Goal: Transaction & Acquisition: Purchase product/service

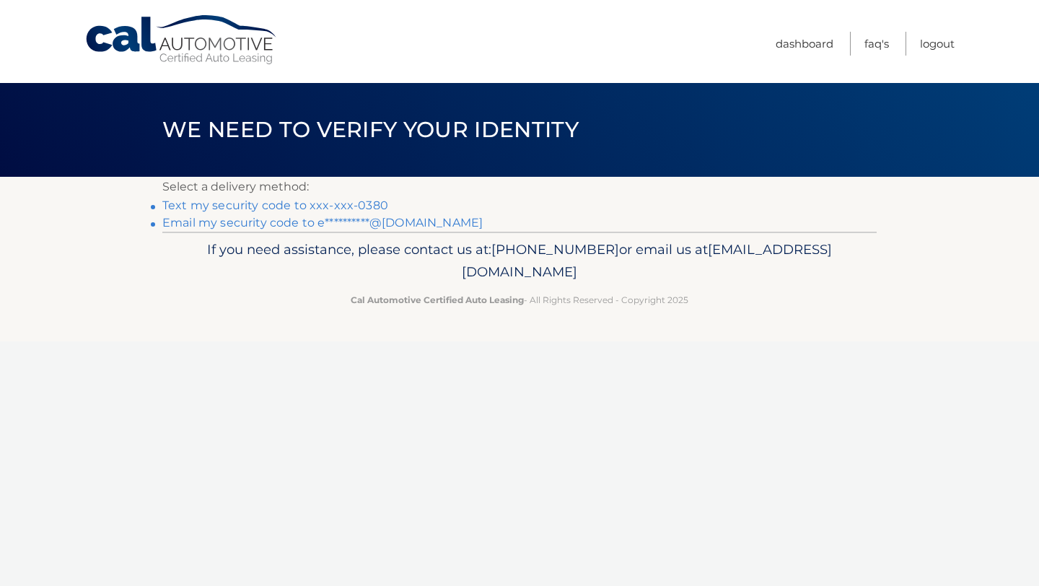
click at [305, 202] on link "Text my security code to xxx-xxx-0380" at bounding box center [275, 205] width 226 height 14
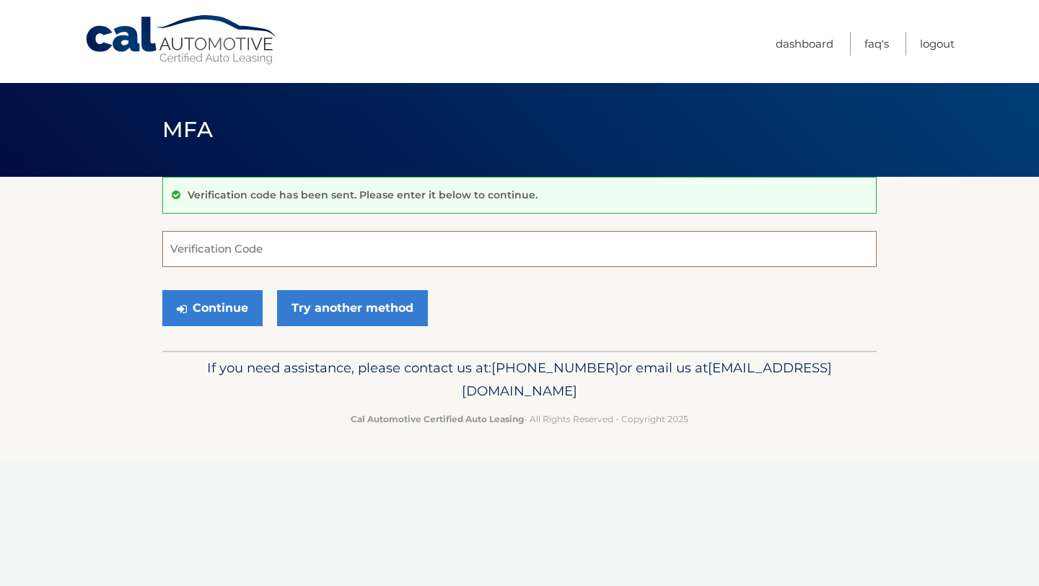
click at [236, 248] on input "Verification Code" at bounding box center [519, 249] width 714 height 36
type input "192981"
click at [234, 312] on button "Continue" at bounding box center [212, 308] width 100 height 36
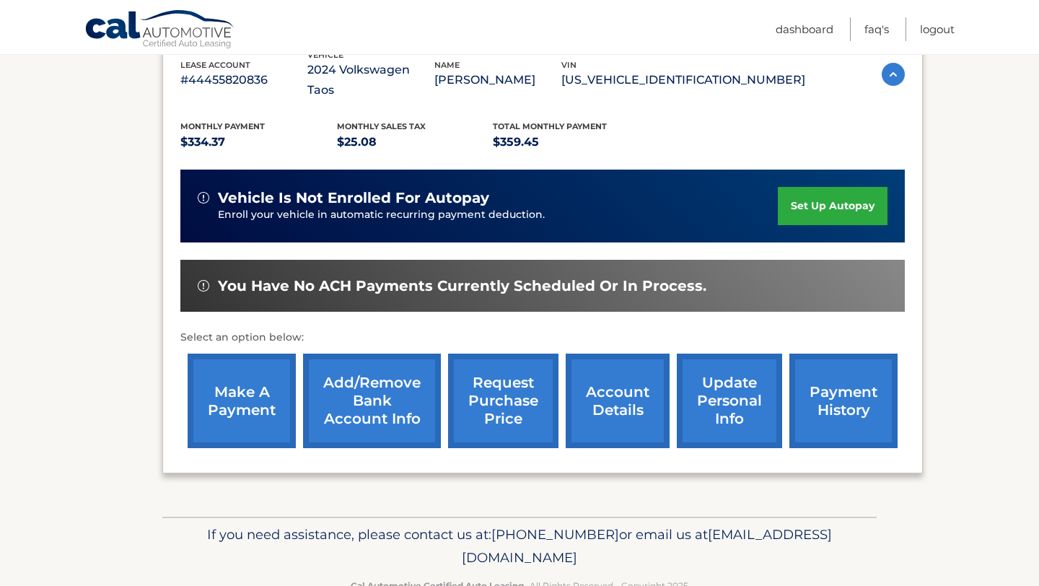
scroll to position [268, 0]
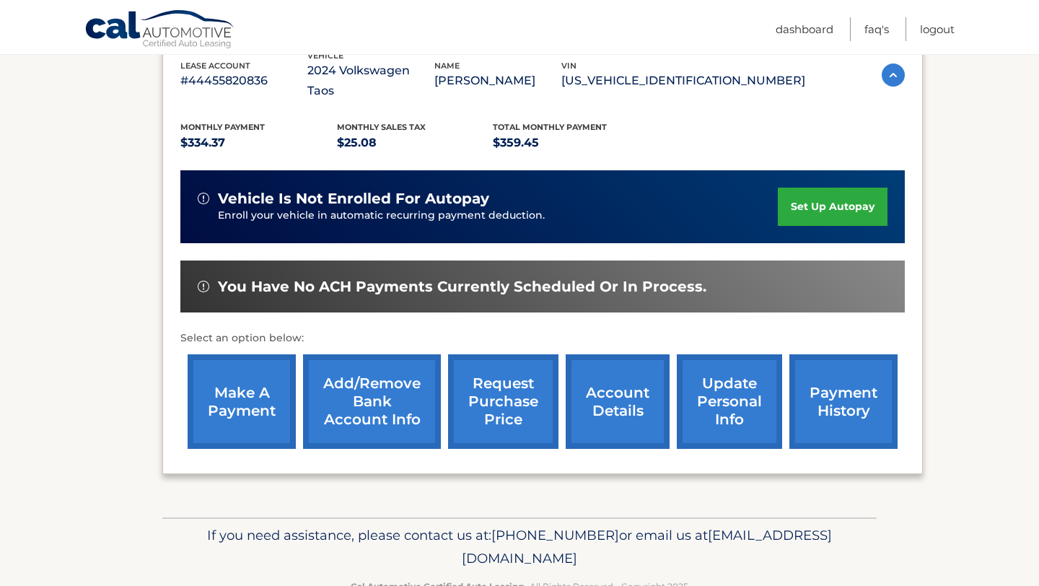
click at [239, 397] on link "make a payment" at bounding box center [242, 401] width 108 height 94
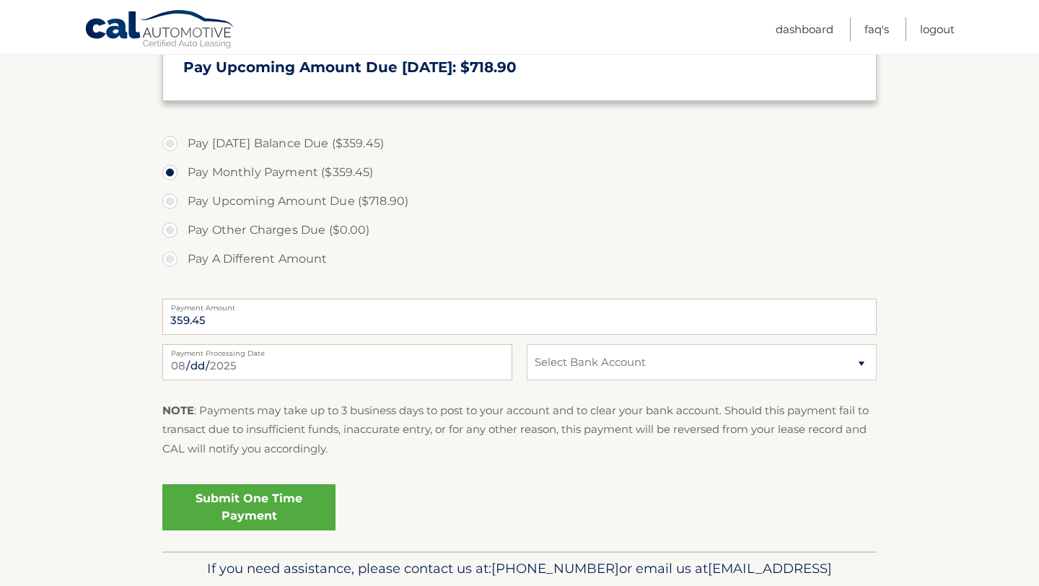
scroll to position [523, 0]
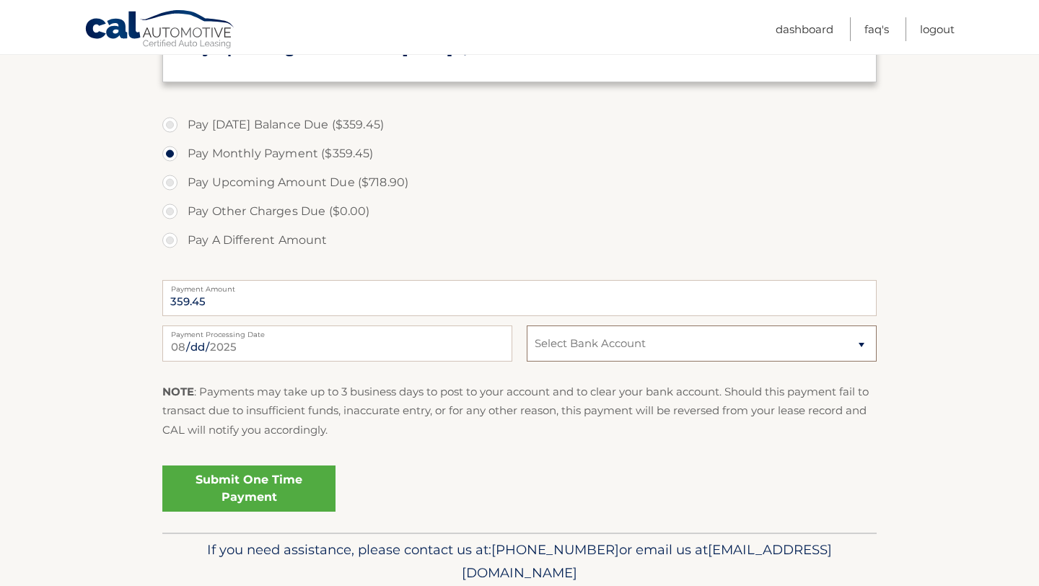
click at [573, 346] on select "Select Bank Account Checking STRIDE BANK, NATIONAL ASSOCIATION *****5337 Checki…" at bounding box center [702, 343] width 350 height 36
select select "NThkYzZiOTktYWUzZC00M2YwLWIyNjYtZDgwMzIwY2JkMmFi"
click at [527, 325] on select "Select Bank Account Checking STRIDE BANK, NATIONAL ASSOCIATION *****5337 Checki…" at bounding box center [702, 343] width 350 height 36
click at [278, 485] on link "Submit One Time Payment" at bounding box center [248, 488] width 173 height 46
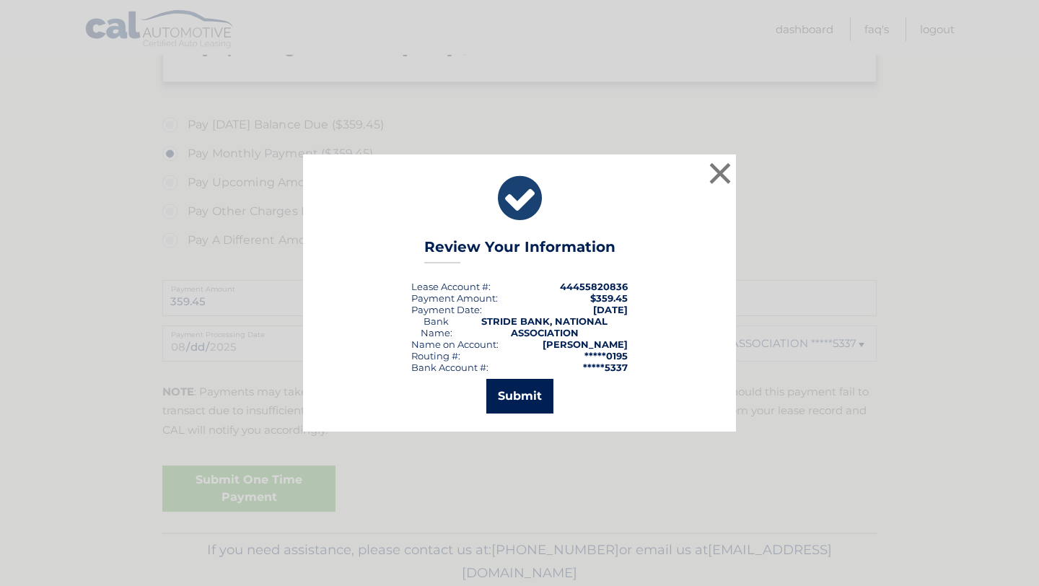
click at [515, 395] on button "Submit" at bounding box center [519, 396] width 67 height 35
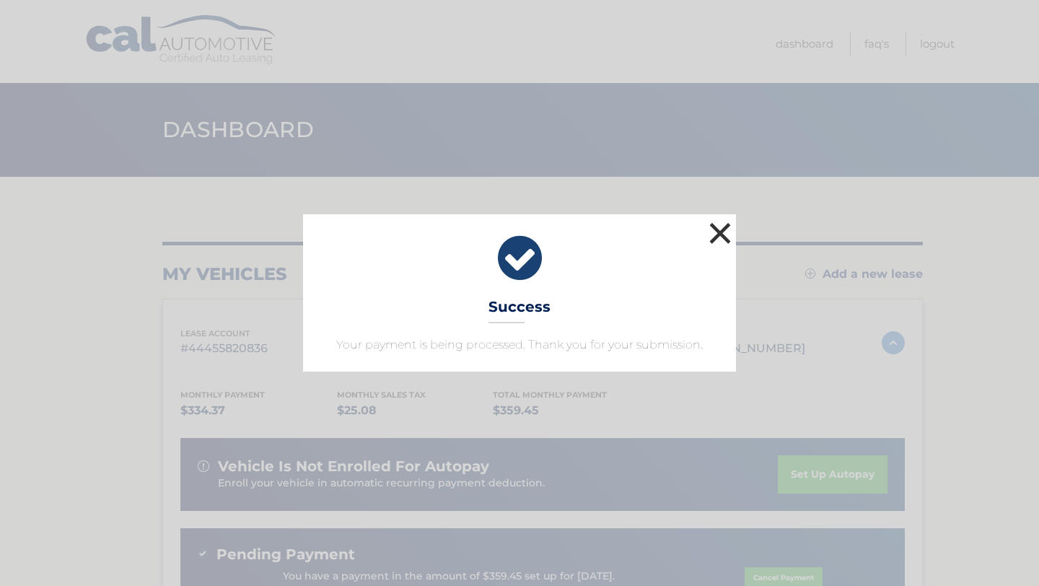
click at [711, 238] on button "×" at bounding box center [719, 233] width 29 height 29
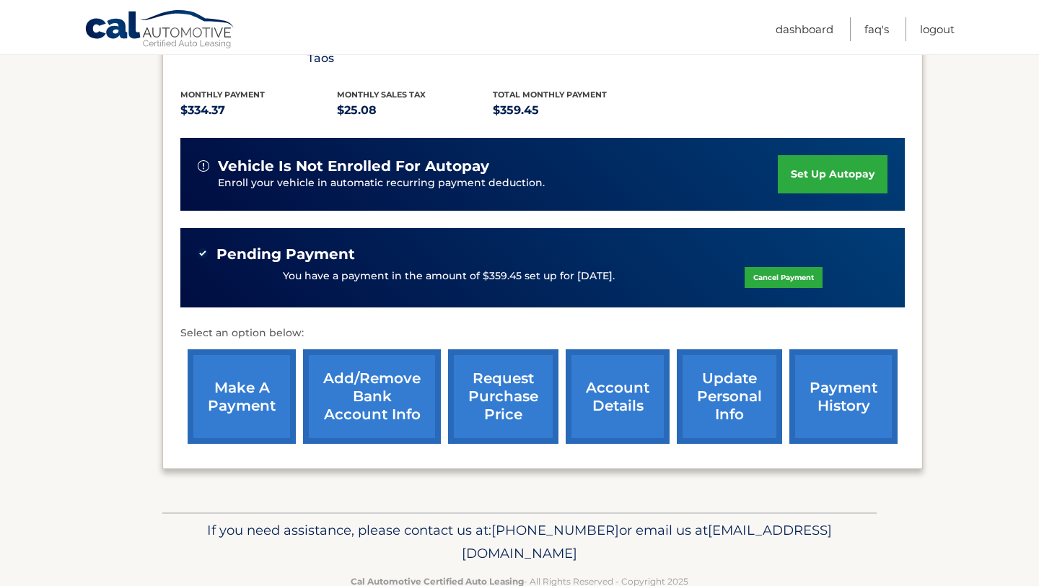
scroll to position [315, 0]
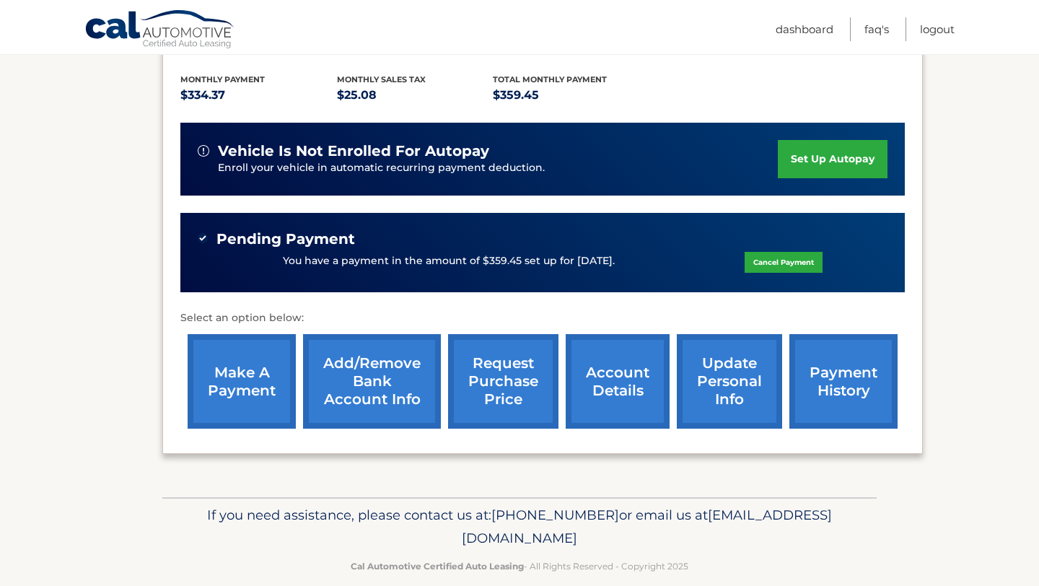
click at [847, 345] on link "payment history" at bounding box center [843, 381] width 108 height 94
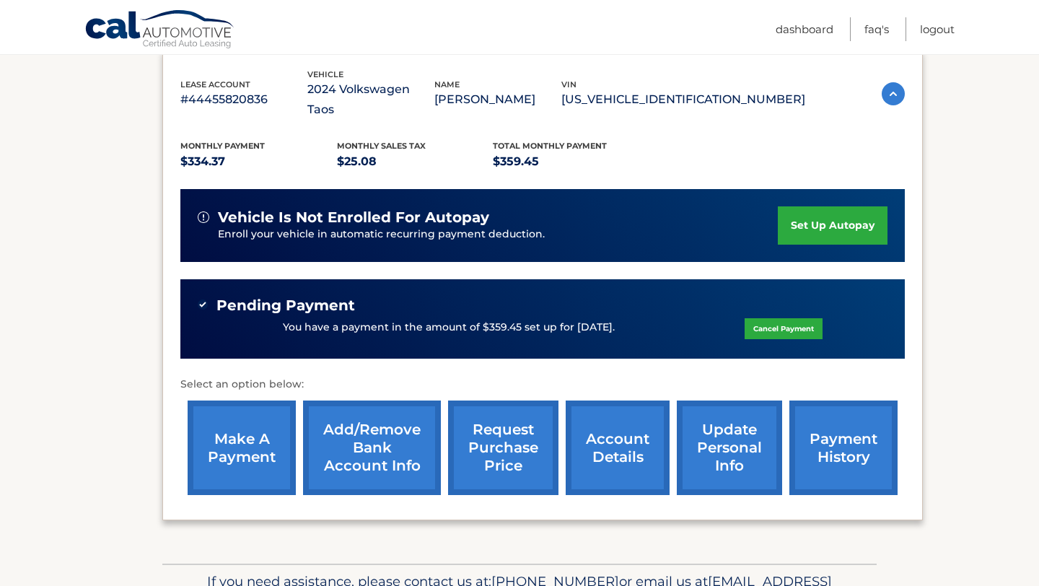
scroll to position [258, 0]
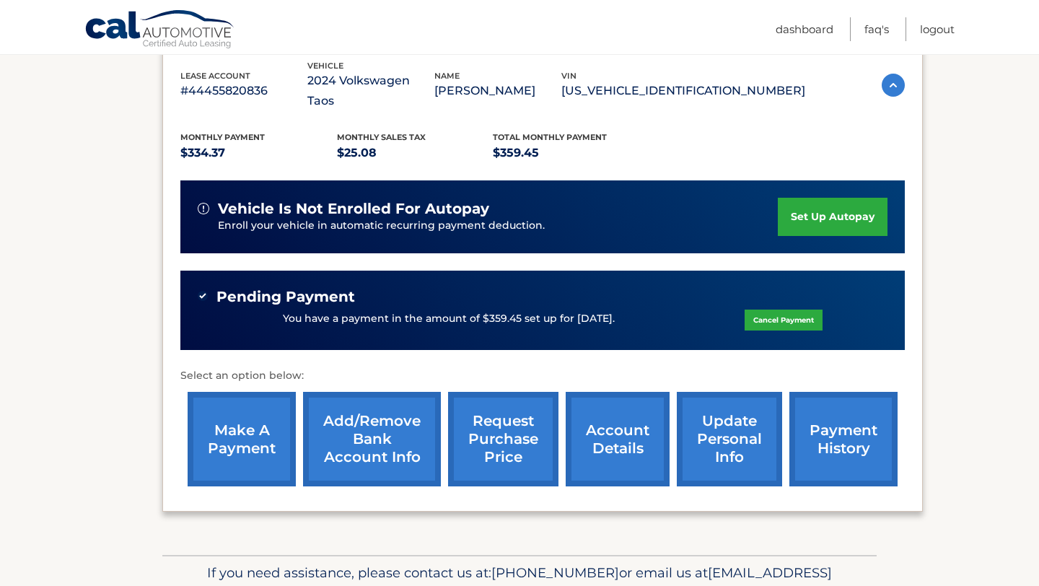
click at [617, 430] on link "account details" at bounding box center [617, 439] width 104 height 94
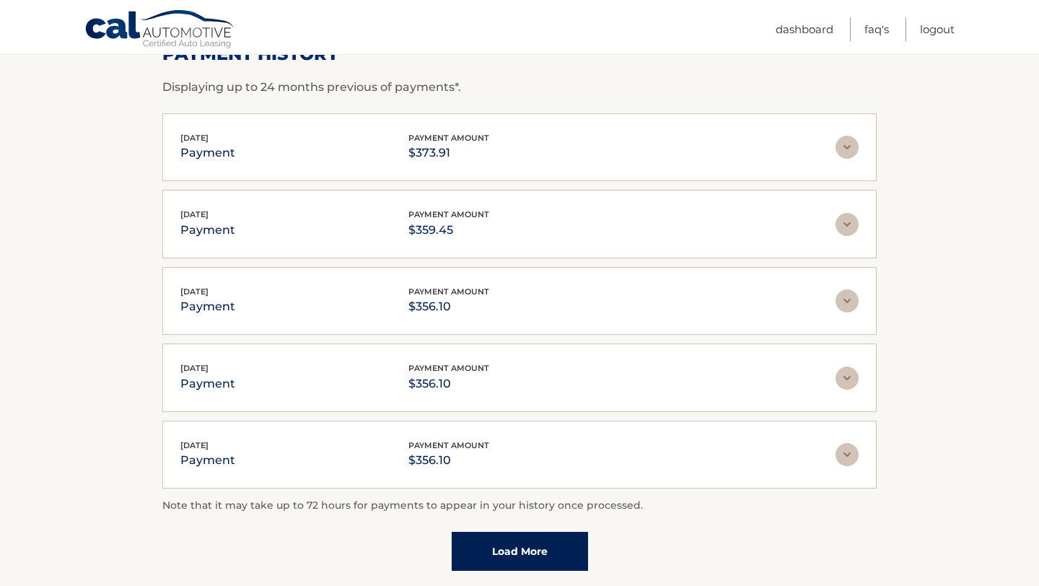
scroll to position [240, 0]
click at [849, 299] on img at bounding box center [846, 299] width 23 height 23
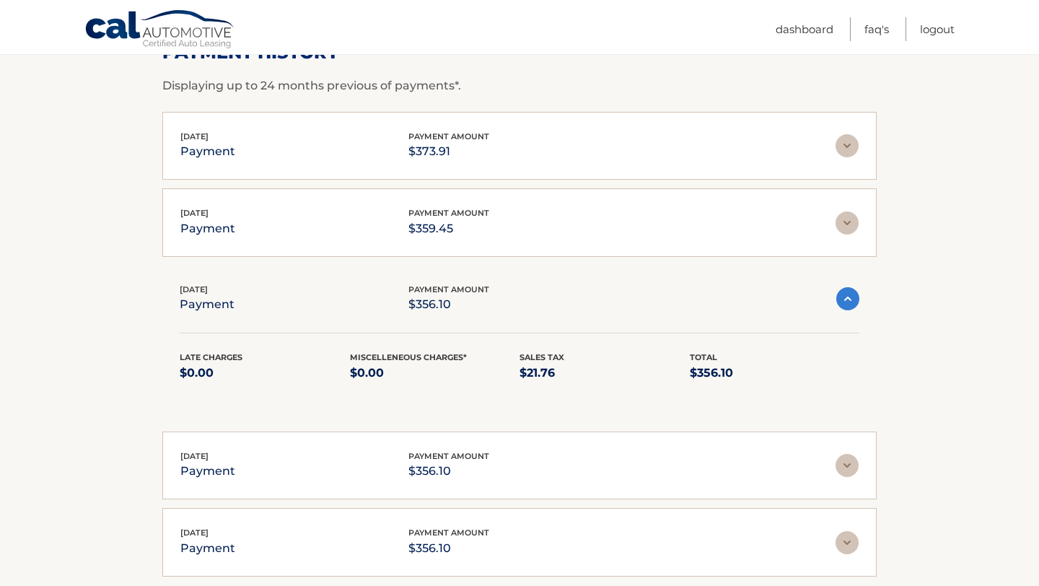
click at [849, 299] on img at bounding box center [847, 298] width 23 height 23
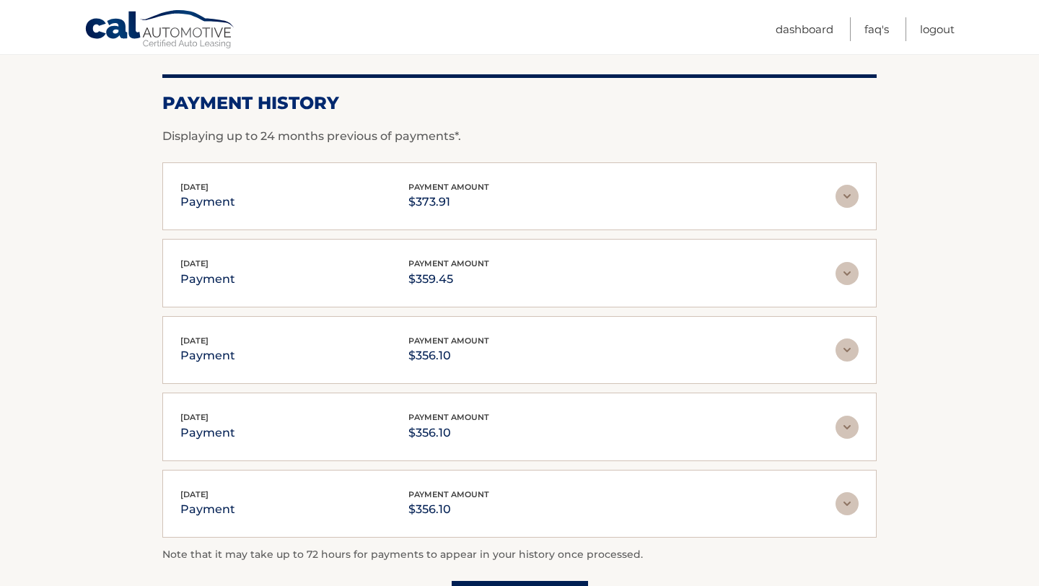
scroll to position [184, 0]
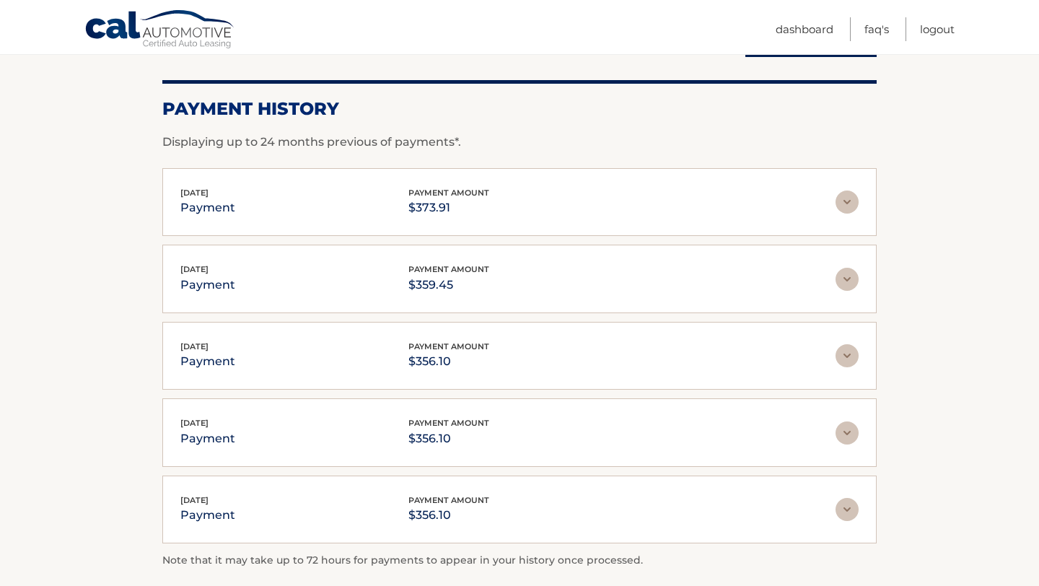
click at [845, 351] on img at bounding box center [846, 355] width 23 height 23
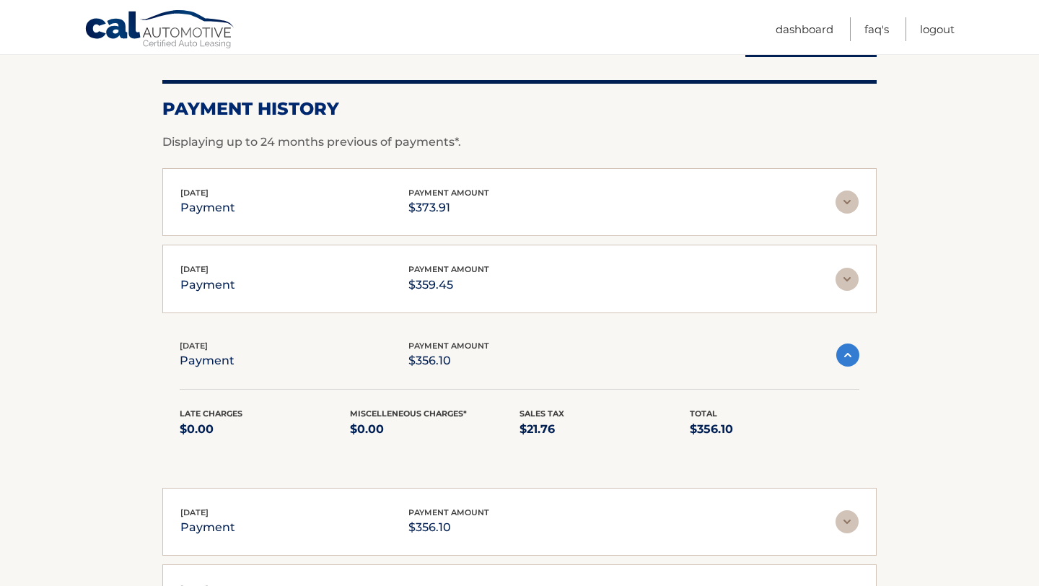
click at [852, 273] on img at bounding box center [846, 279] width 23 height 23
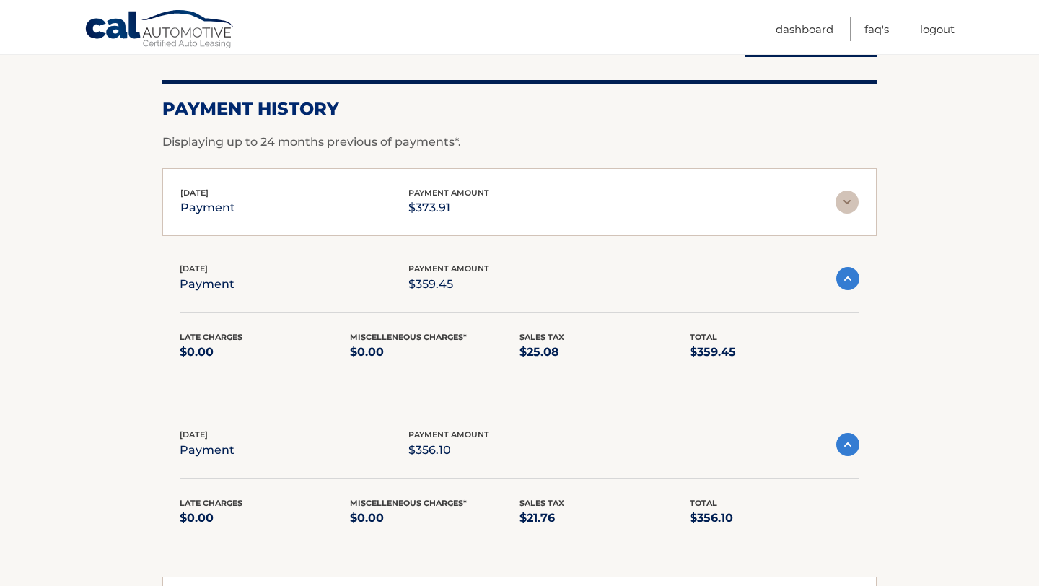
click at [850, 203] on img at bounding box center [846, 201] width 23 height 23
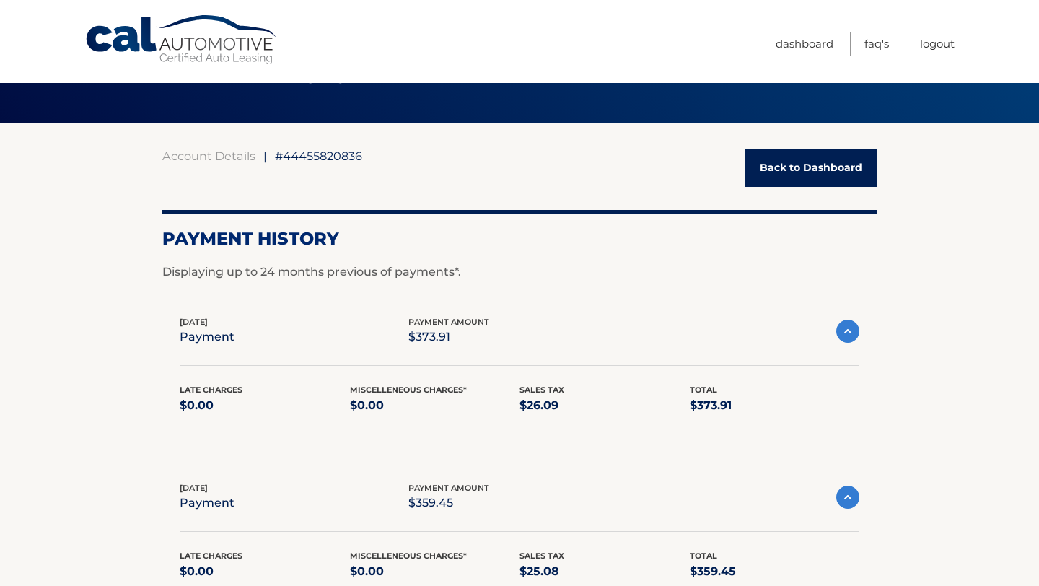
scroll to position [52, 0]
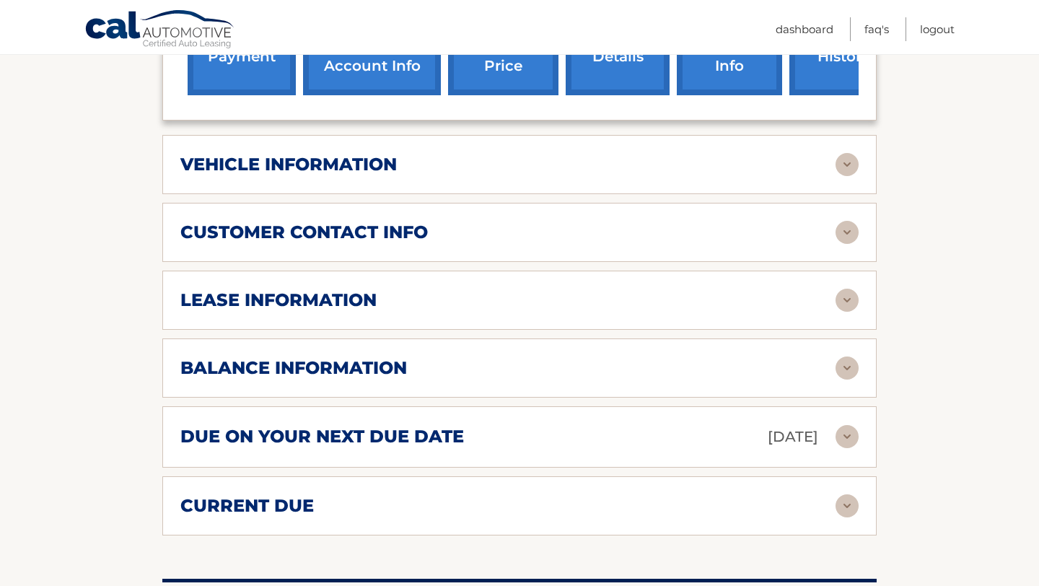
scroll to position [671, 0]
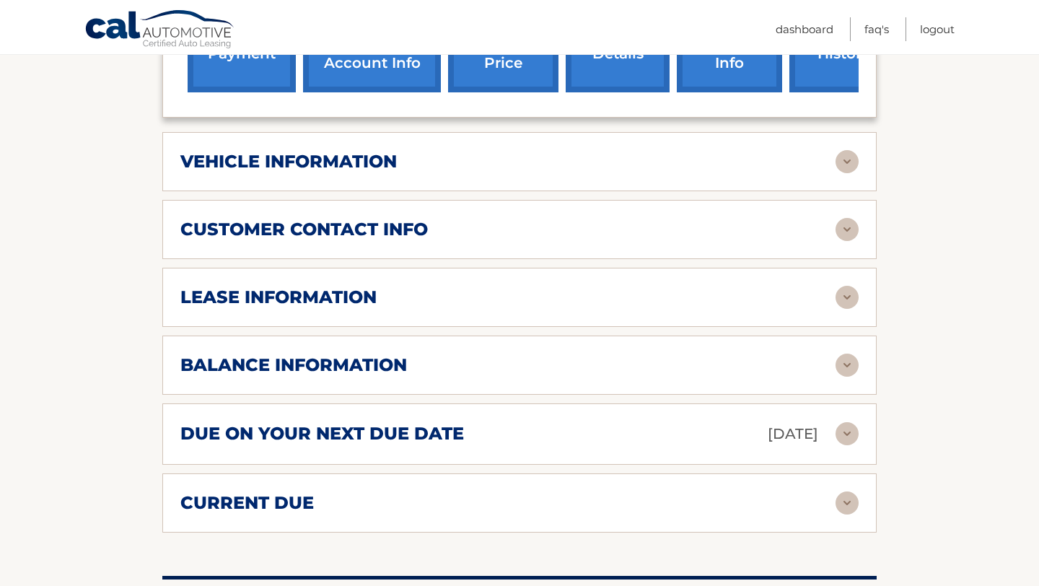
click at [212, 354] on h2 "balance information" at bounding box center [293, 365] width 226 height 22
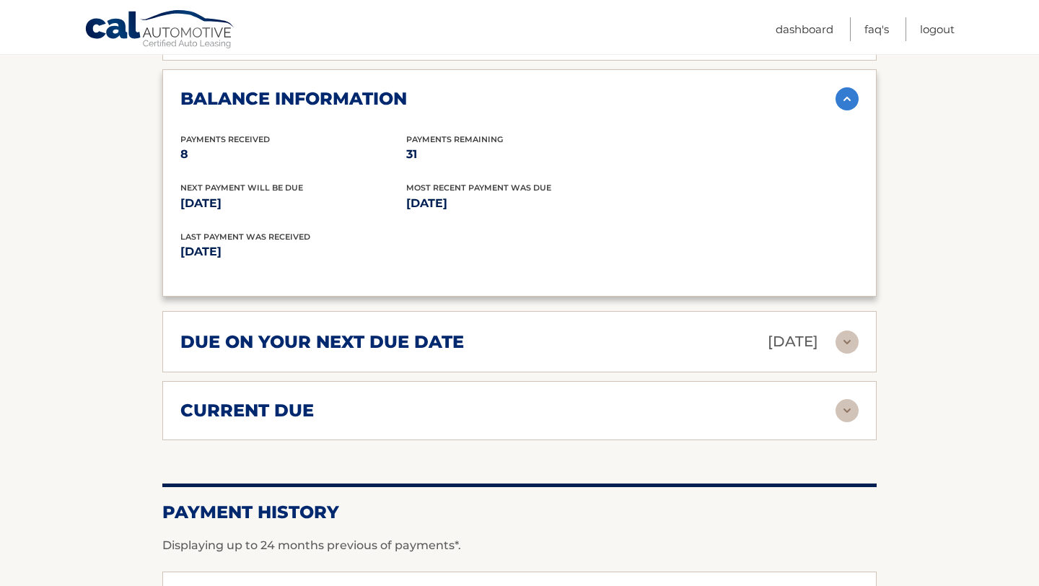
scroll to position [938, 0]
click at [198, 330] on h2 "due on your next due date" at bounding box center [321, 341] width 283 height 22
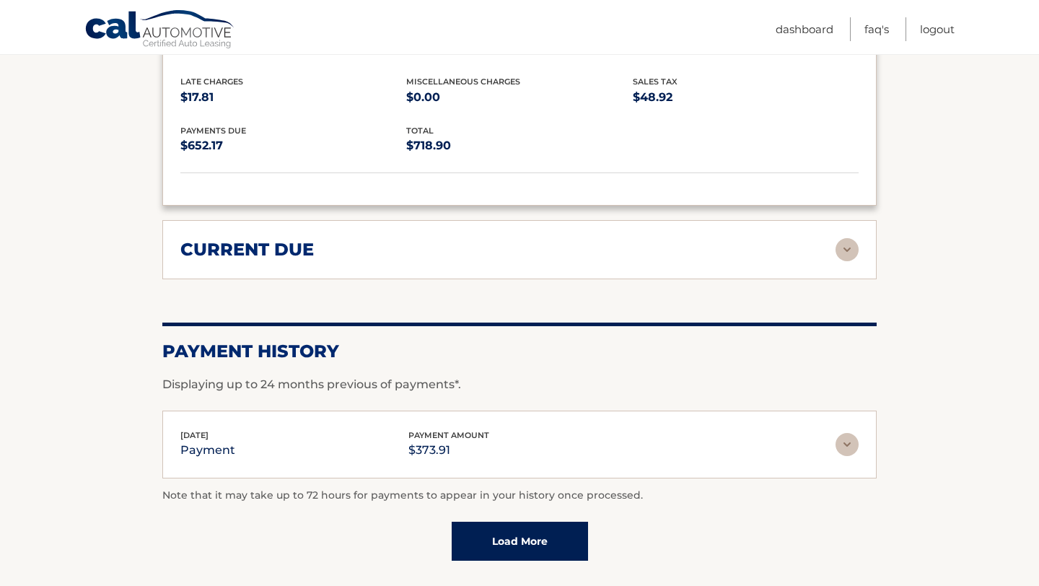
scroll to position [1245, 0]
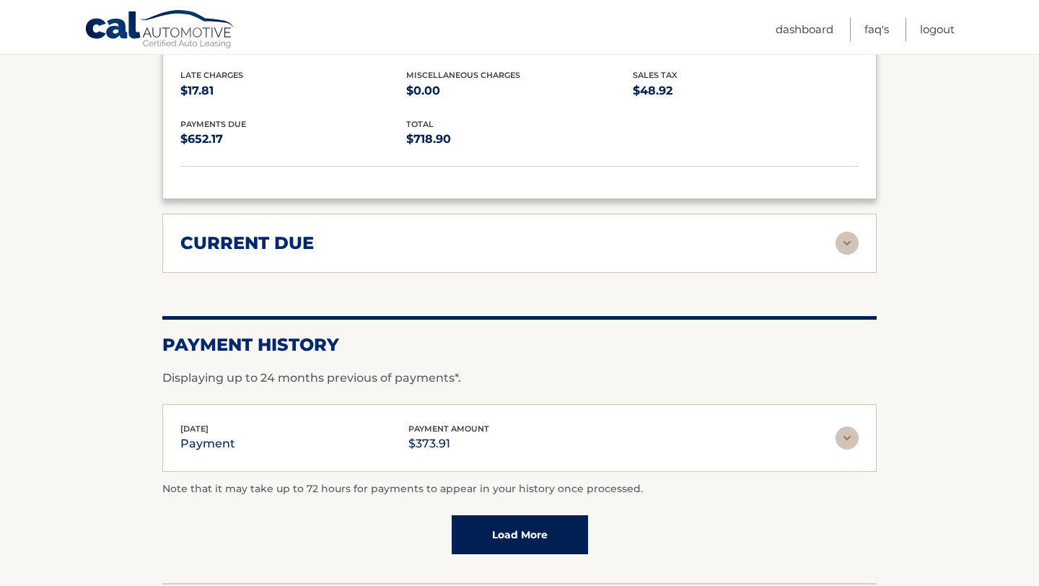
click at [201, 232] on div "current due Late Charges $17.81 Miscelleneous Charges* $0.00 Sales Tax $23.84 p…" at bounding box center [519, 243] width 714 height 59
click at [847, 232] on img at bounding box center [846, 243] width 23 height 23
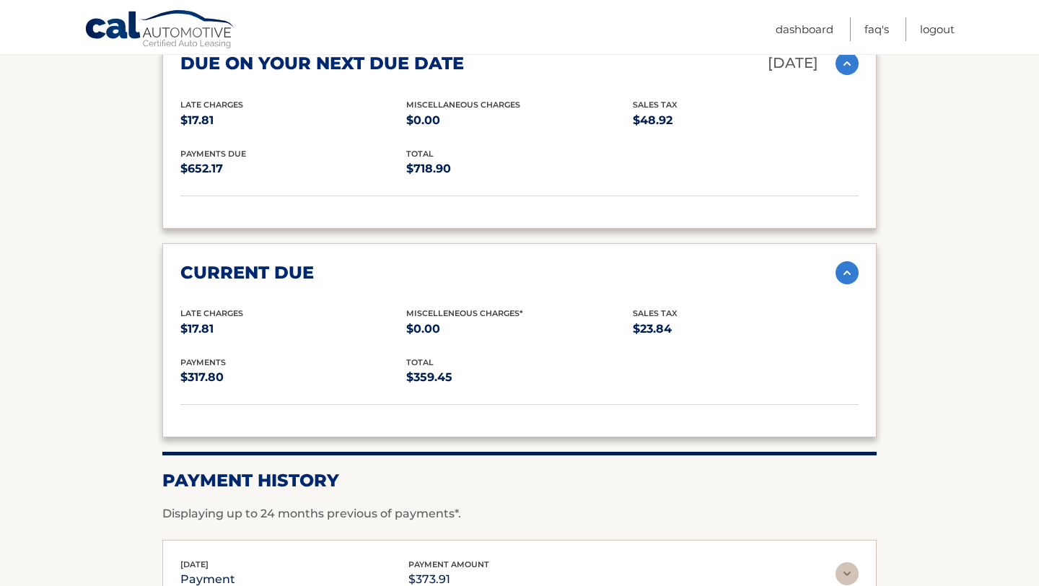
scroll to position [1209, 0]
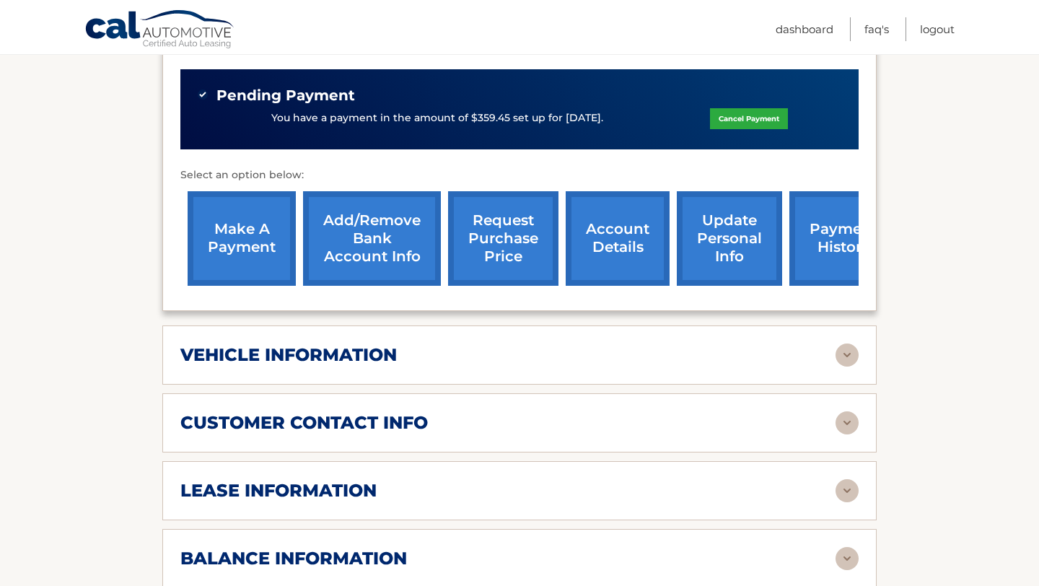
scroll to position [486, 0]
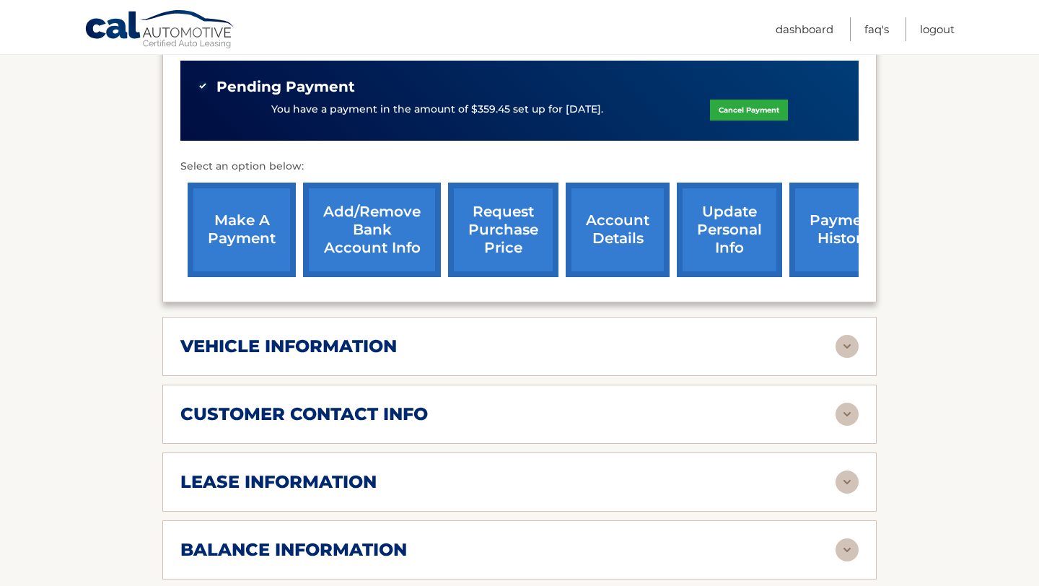
click at [226, 211] on link "make a payment" at bounding box center [242, 229] width 108 height 94
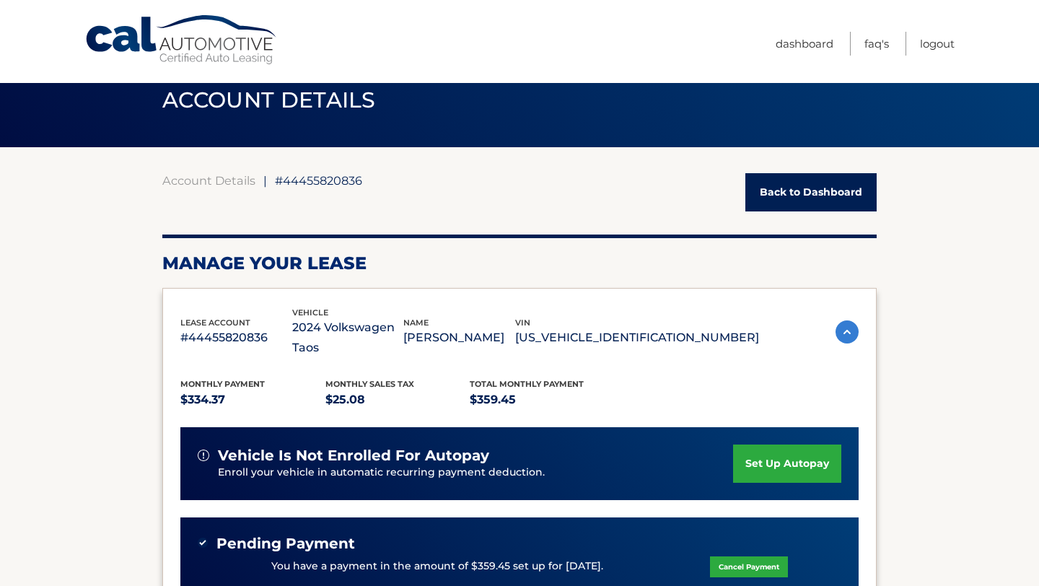
scroll to position [0, 0]
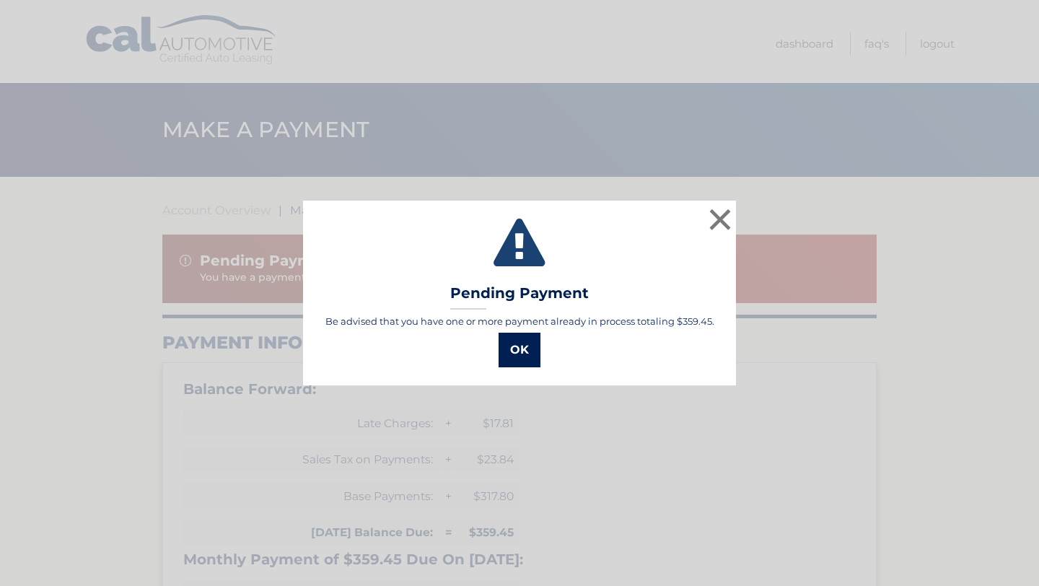
click at [524, 356] on button "OK" at bounding box center [519, 350] width 42 height 35
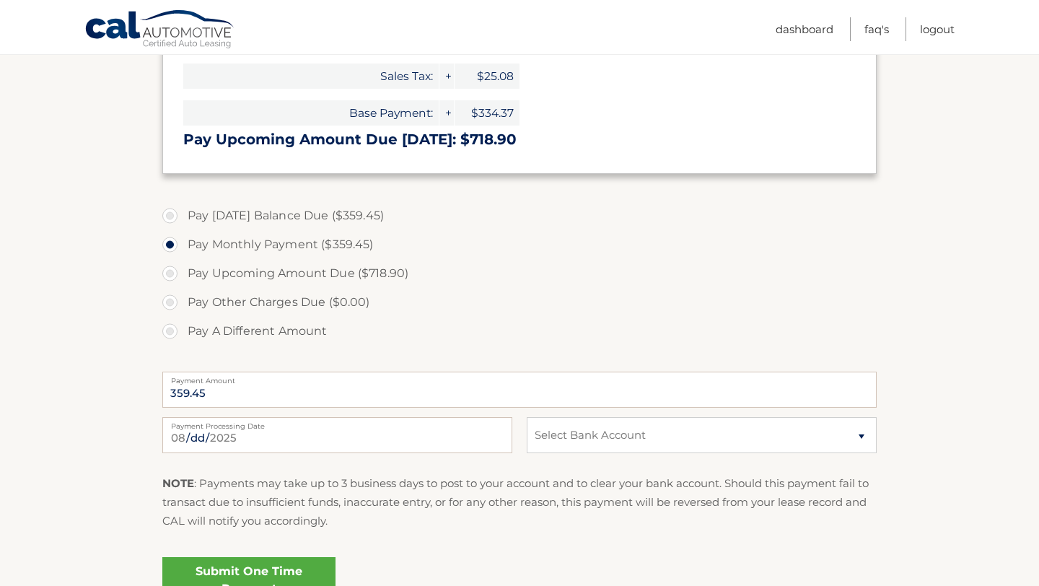
scroll to position [575, 0]
